Goal: Find specific page/section: Find specific page/section

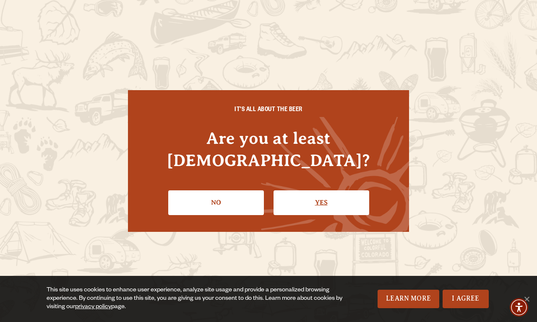
click at [321, 191] on link "Yes" at bounding box center [322, 202] width 96 height 24
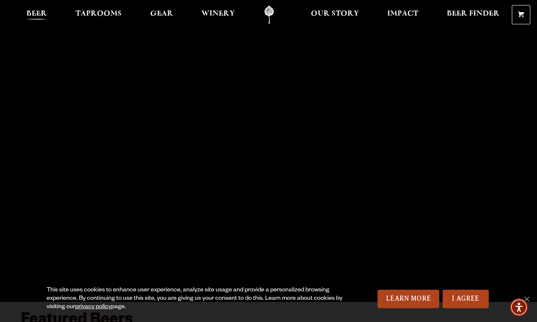
click at [36, 15] on span "Beer" at bounding box center [36, 13] width 21 height 7
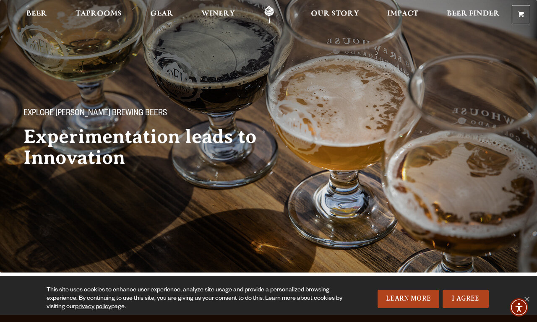
scroll to position [301, 0]
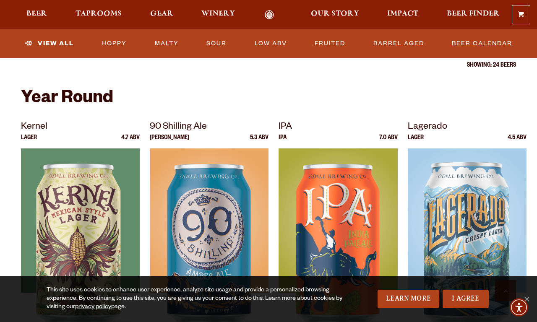
click at [482, 44] on link "Beer Calendar" at bounding box center [481, 43] width 67 height 19
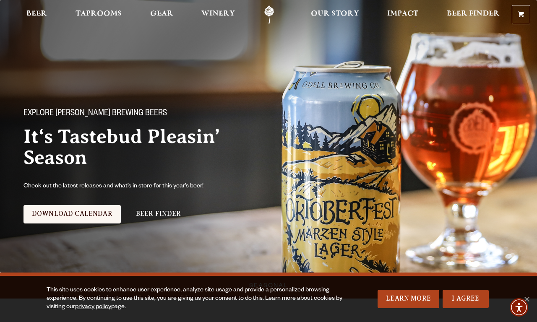
scroll to position [301, 0]
